Goal: Information Seeking & Learning: Understand process/instructions

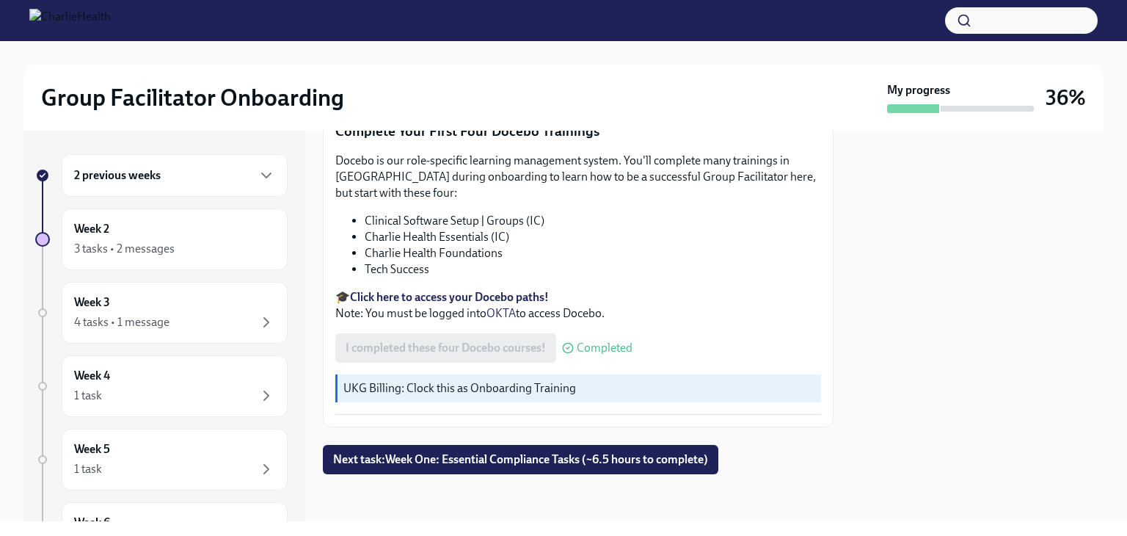
scroll to position [1964, 0]
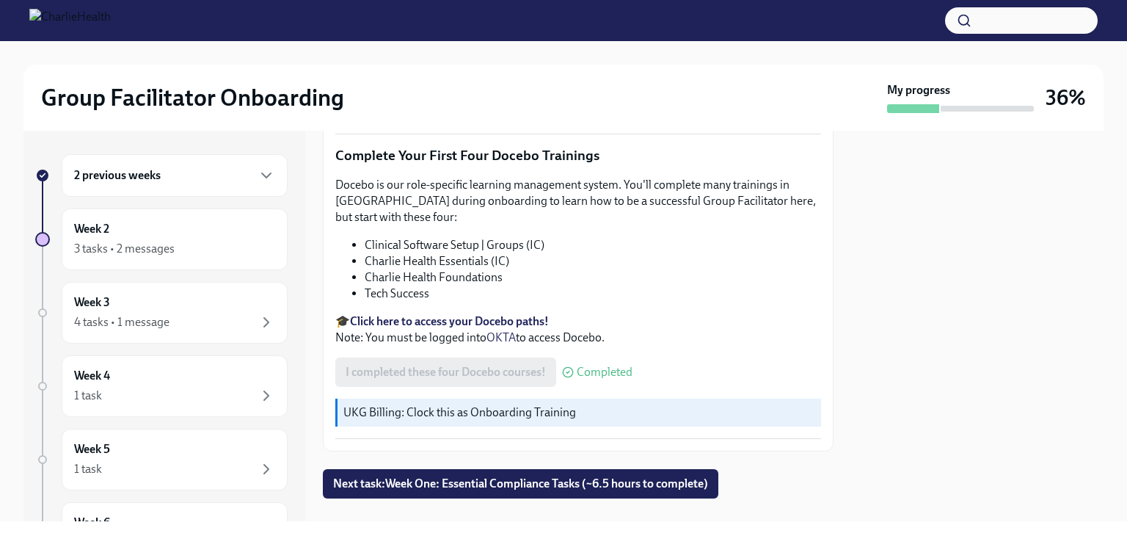
click at [531, 314] on strong "Click here to access your Docebo paths!" at bounding box center [449, 321] width 199 height 14
click at [126, 183] on h6 "2 previous weeks" at bounding box center [117, 175] width 87 height 16
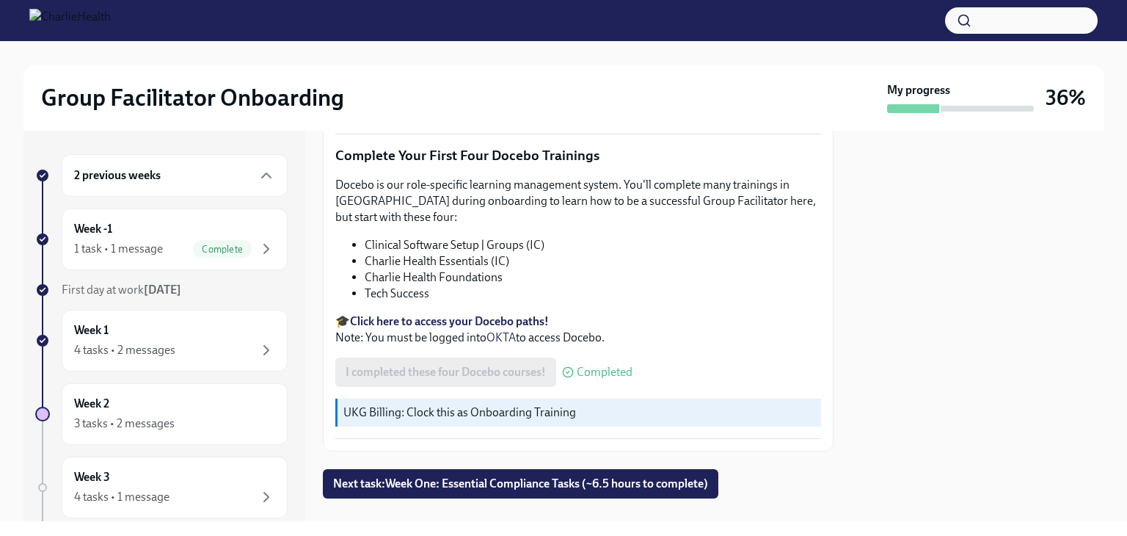
click at [114, 342] on div "4 tasks • 2 messages" at bounding box center [124, 350] width 101 height 16
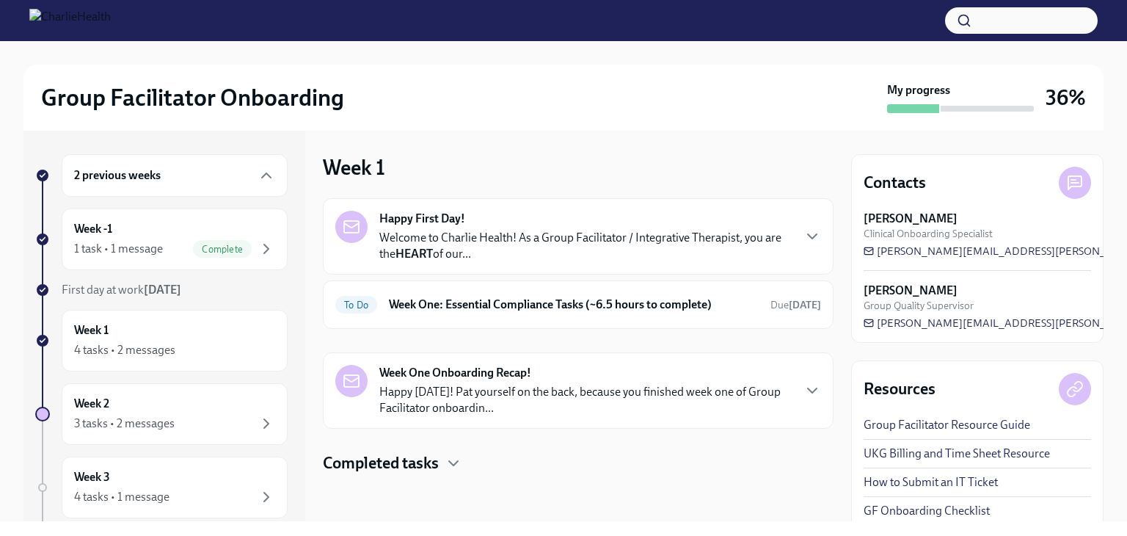
click at [392, 313] on div "To Do Week One: Essential Compliance Tasks (~6.5 hours to complete) Due [DATE]" at bounding box center [578, 304] width 486 height 23
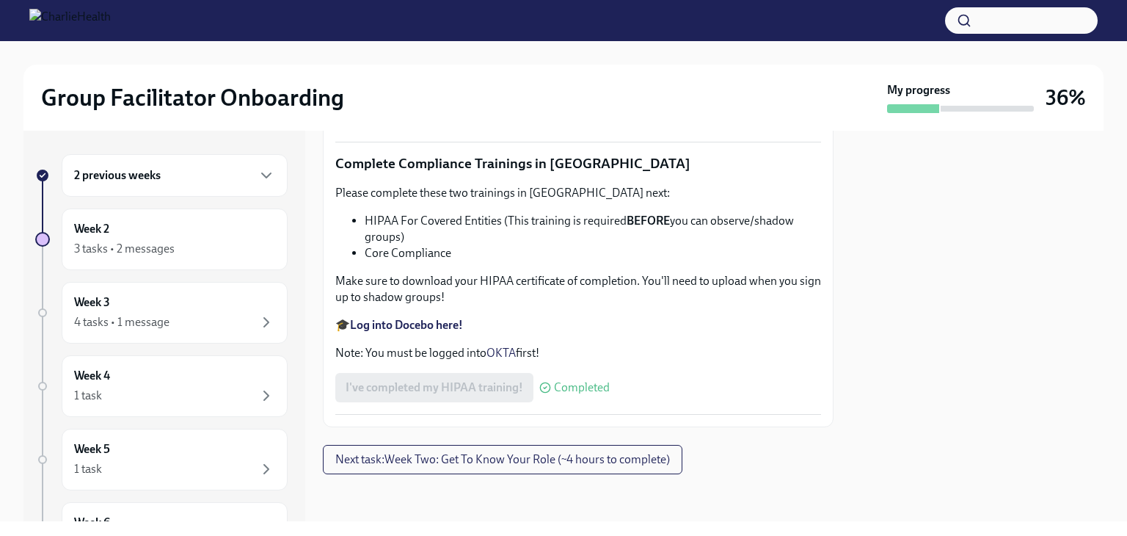
scroll to position [3466, 0]
click at [404, 361] on div "Please complete these two trainings in [GEOGRAPHIC_DATA] next: HIPAA For Covere…" at bounding box center [578, 273] width 486 height 176
click at [491, 360] on link "OKTA" at bounding box center [501, 353] width 29 height 14
